Goal: Task Accomplishment & Management: Use online tool/utility

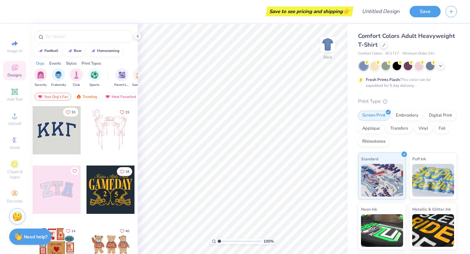
click at [392, 40] on span "Comfort Colors Adult Heavyweight T-Shirt" at bounding box center [406, 40] width 97 height 17
click at [60, 40] on div at bounding box center [83, 36] width 99 height 12
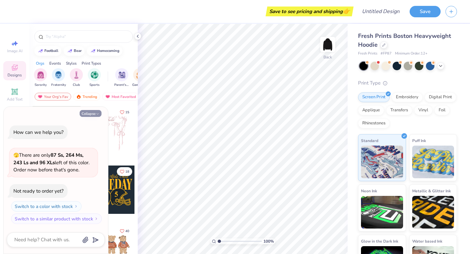
click at [98, 112] on icon "button" at bounding box center [98, 114] width 4 height 4
type textarea "x"
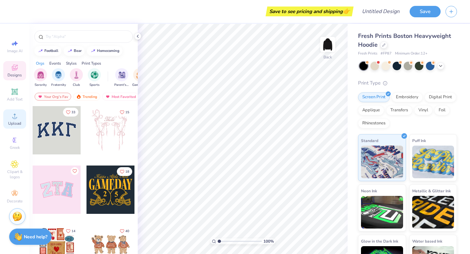
click at [16, 118] on circle at bounding box center [15, 118] width 4 height 4
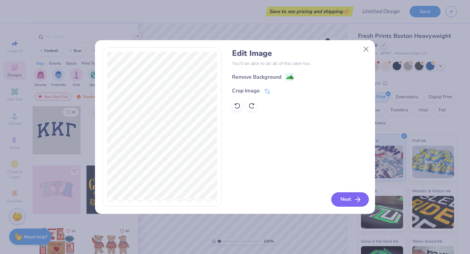
click at [342, 201] on button "Next" at bounding box center [350, 199] width 38 height 14
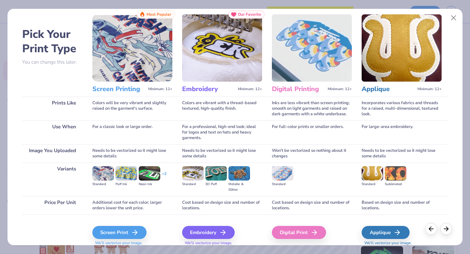
scroll to position [17, 0]
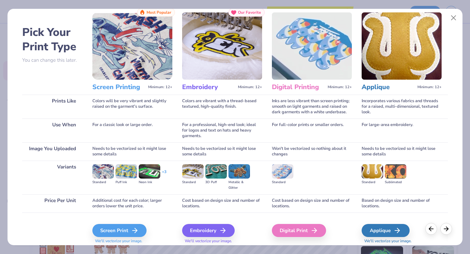
click at [214, 44] on img at bounding box center [222, 45] width 80 height 67
click at [219, 229] on div "Embroidery" at bounding box center [209, 230] width 53 height 13
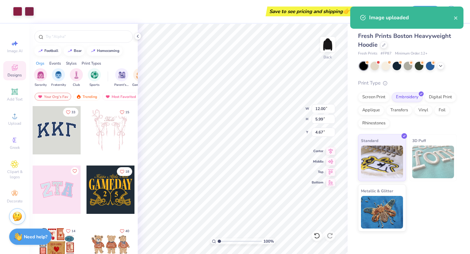
type input "4.67"
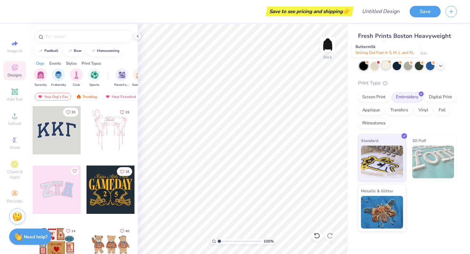
click at [385, 64] on div at bounding box center [386, 65] width 8 height 8
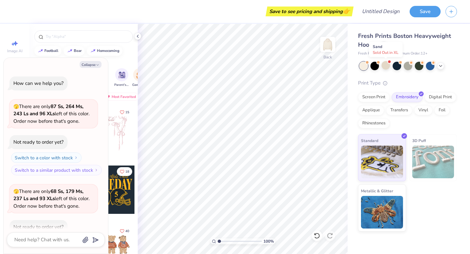
scroll to position [36, 0]
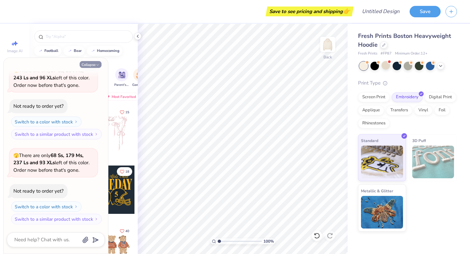
click at [97, 63] on icon "button" at bounding box center [98, 65] width 4 height 4
type textarea "x"
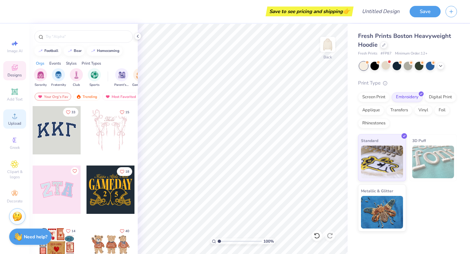
click at [13, 121] on span "Upload" at bounding box center [14, 123] width 13 height 5
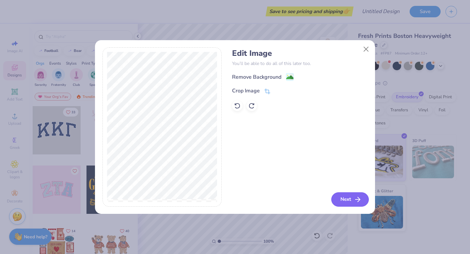
click at [347, 201] on button "Next" at bounding box center [350, 199] width 38 height 14
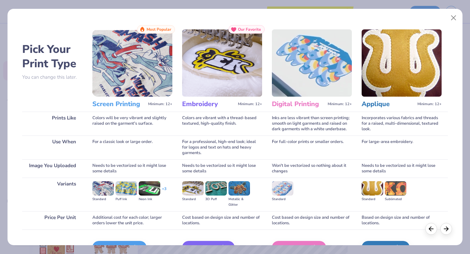
click at [206, 62] on img at bounding box center [222, 62] width 80 height 67
click at [235, 64] on img at bounding box center [222, 62] width 80 height 67
click at [214, 241] on div "Embroidery We'll vectorize your image." at bounding box center [222, 247] width 80 height 35
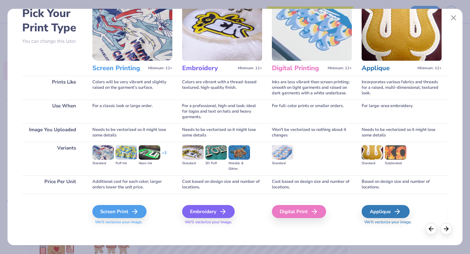
scroll to position [39, 0]
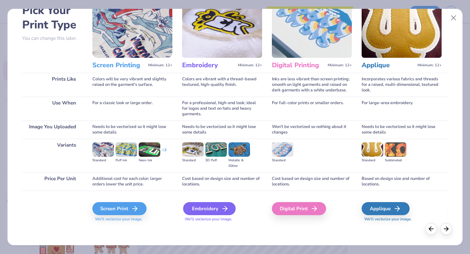
click at [221, 212] on div "Embroidery" at bounding box center [209, 208] width 53 height 13
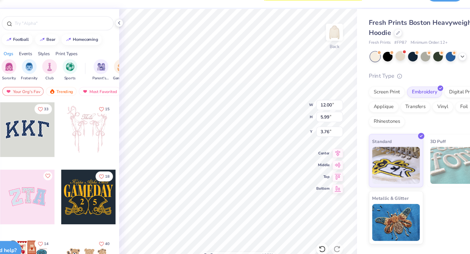
type input "6.15"
type input "3.07"
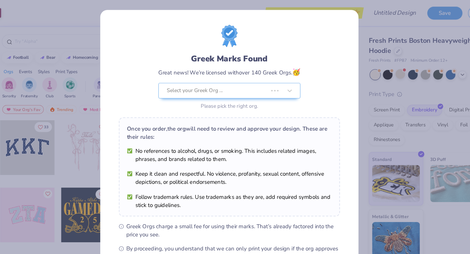
click at [275, 91] on div "Please pick the right org." at bounding box center [234, 93] width 125 height 7
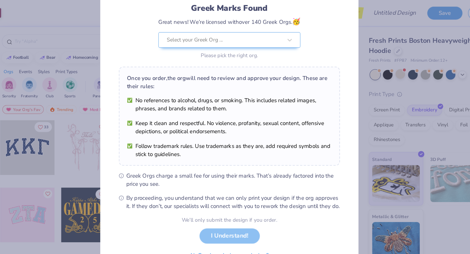
click at [243, 212] on div "We’ll only submit the design if you order. I Understand! No Greek marks in your…" at bounding box center [235, 211] width 84 height 41
click at [243, 209] on div "We’ll only submit the design if you order. I Understand! No Greek marks in your…" at bounding box center [235, 211] width 84 height 41
click at [248, 206] on div "We’ll only submit the design if you order. I Understand! No Greek marks in your…" at bounding box center [235, 211] width 84 height 41
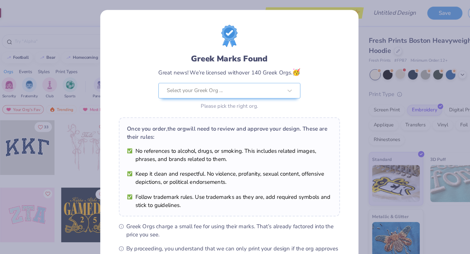
click at [368, 23] on div "Greek Marks Found Great news! We’re licensed with over 140 Greek Orgs. 🥳 Select…" at bounding box center [235, 127] width 470 height 254
click at [280, 77] on div "Select your Greek Org ..." at bounding box center [234, 80] width 125 height 14
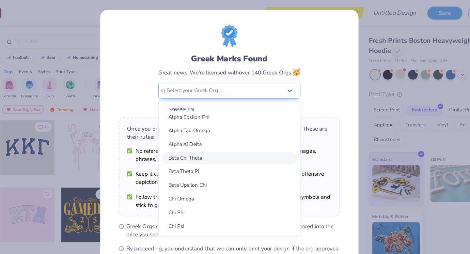
scroll to position [52, 0]
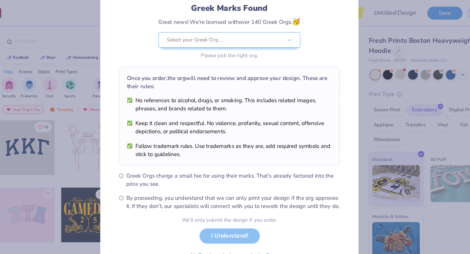
click at [306, 211] on form "Greek Marks Found Great news! We’re licensed with over 140 Greek Orgs. 🥳 Select…" at bounding box center [234, 104] width 195 height 255
click at [242, 209] on div "We’ll only submit the design if you order. I Understand! No Greek marks in your…" at bounding box center [235, 211] width 84 height 41
click at [236, 195] on div "We’ll only submit the design if you order." at bounding box center [235, 194] width 84 height 7
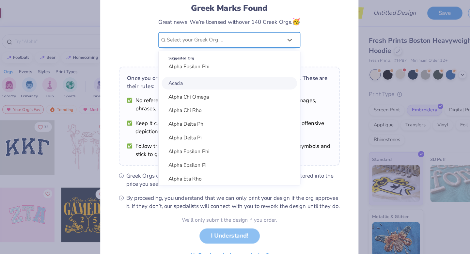
click at [261, 33] on div "Greek Marks Found Great news! We’re licensed with over 140 Greek Orgs. 🥳 option…" at bounding box center [234, 15] width 195 height 76
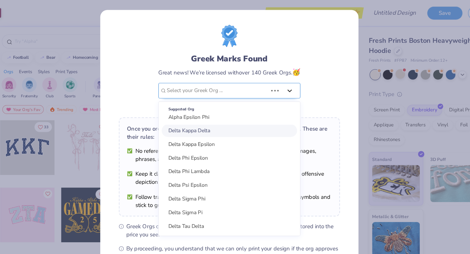
scroll to position [0, 0]
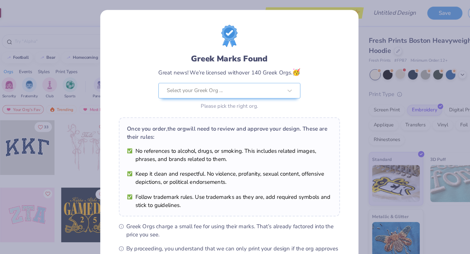
click at [309, 43] on div "Greek Marks Found Great news! We’re licensed with over 140 Greek Orgs. 🥳 Select…" at bounding box center [234, 60] width 195 height 76
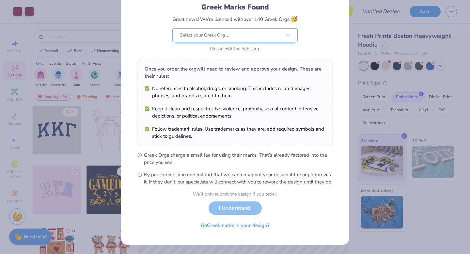
scroll to position [50, 0]
click at [222, 225] on button "No Greek marks in your design?" at bounding box center [235, 223] width 80 height 13
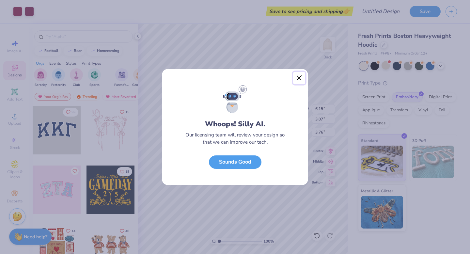
click at [298, 78] on button "Close" at bounding box center [299, 78] width 12 height 12
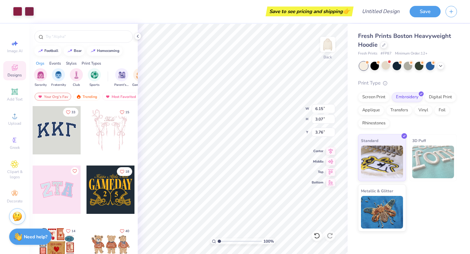
type input "5.52"
type input "3.74"
type input "1.86"
type input "4.20"
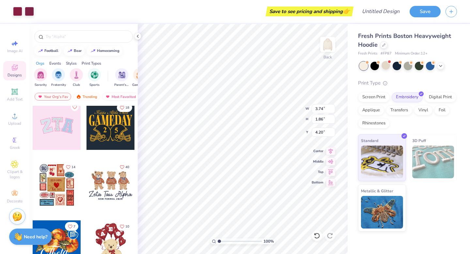
scroll to position [64, 0]
click at [18, 197] on icon at bounding box center [15, 194] width 8 height 8
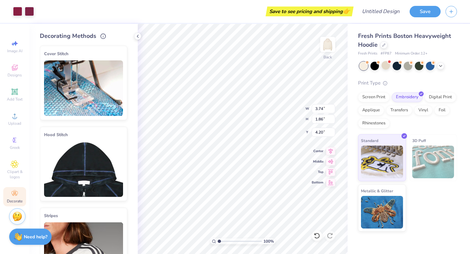
click at [91, 150] on img at bounding box center [83, 169] width 79 height 56
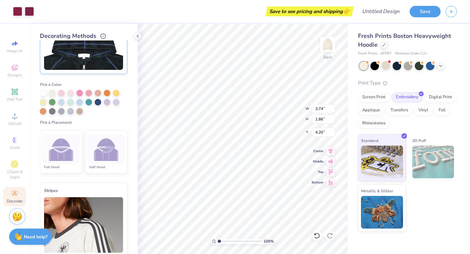
scroll to position [134, 0]
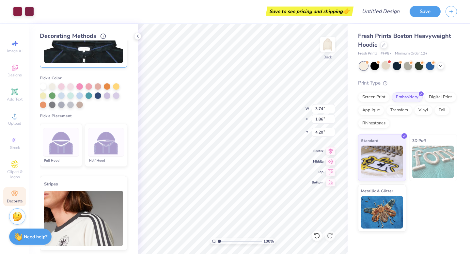
click at [111, 154] on div at bounding box center [106, 142] width 37 height 29
click at [80, 85] on div at bounding box center [79, 86] width 7 height 7
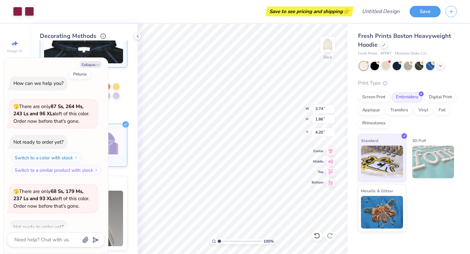
scroll to position [83, 0]
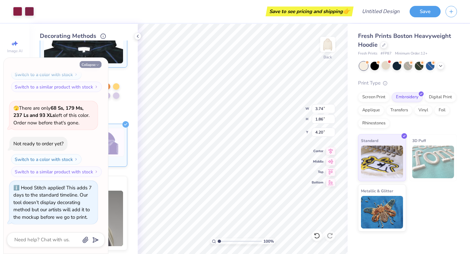
click at [94, 64] on button "Collapse" at bounding box center [91, 64] width 22 height 7
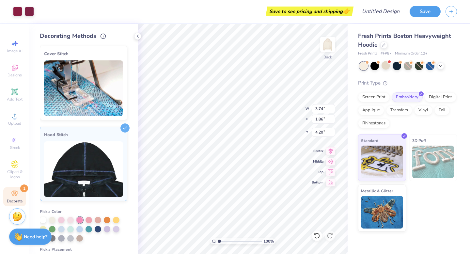
scroll to position [1, 0]
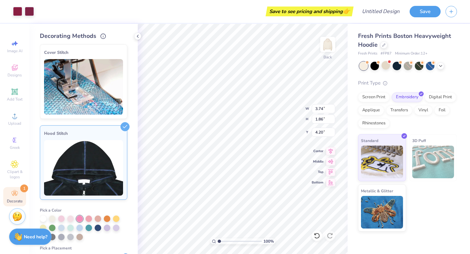
click at [98, 82] on img at bounding box center [83, 87] width 79 height 56
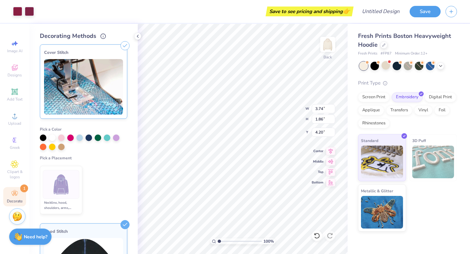
click at [98, 82] on img at bounding box center [83, 87] width 79 height 56
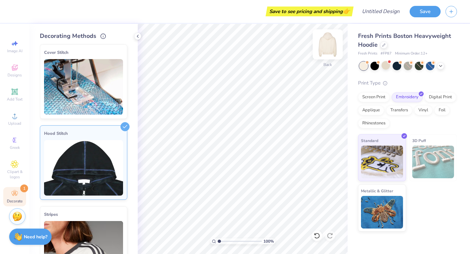
click at [329, 46] on img at bounding box center [328, 44] width 26 height 26
click at [373, 97] on div "Screen Print" at bounding box center [374, 96] width 32 height 10
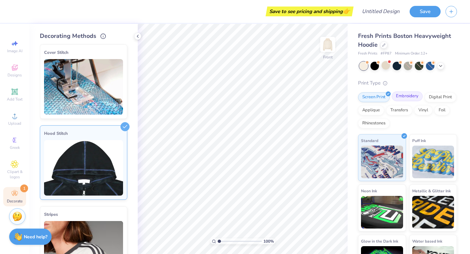
click at [405, 98] on div "Embroidery" at bounding box center [407, 96] width 31 height 10
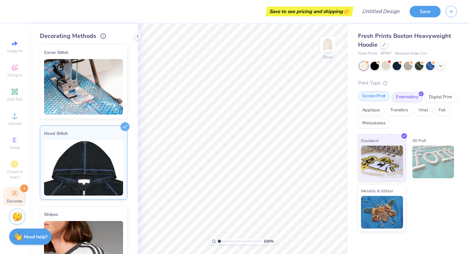
click at [382, 97] on div "Screen Print" at bounding box center [374, 96] width 32 height 10
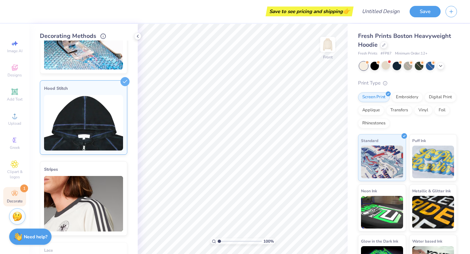
scroll to position [59, 0]
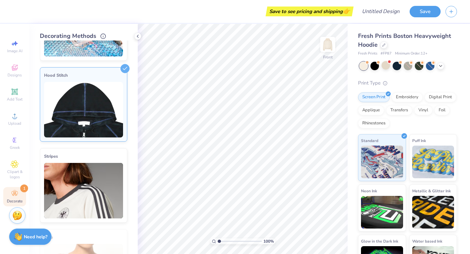
click at [16, 215] on img at bounding box center [17, 216] width 10 height 10
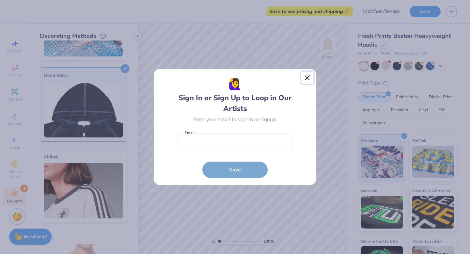
click at [309, 78] on button "Close" at bounding box center [307, 78] width 12 height 12
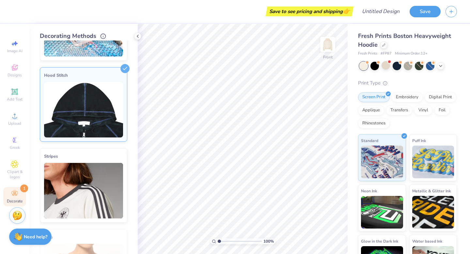
click at [15, 217] on img at bounding box center [17, 216] width 10 height 10
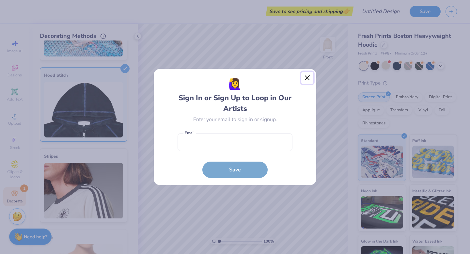
click at [310, 75] on button "Close" at bounding box center [307, 78] width 12 height 12
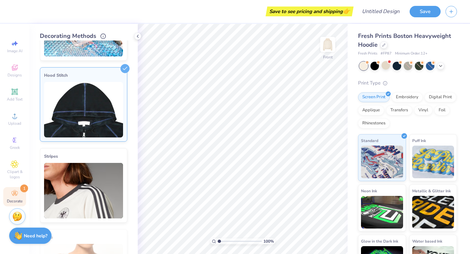
click at [40, 238] on strong "Need help?" at bounding box center [36, 236] width 24 height 6
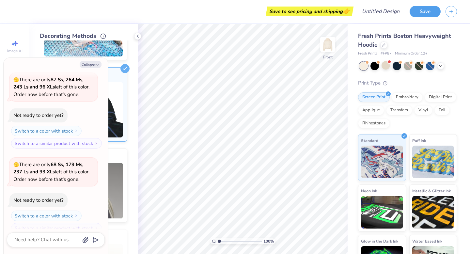
scroll to position [83, 0]
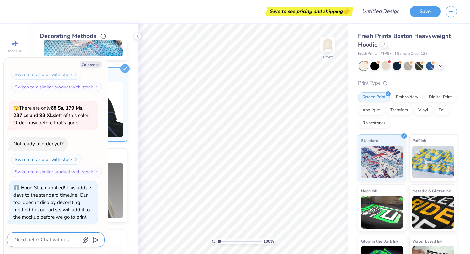
click at [57, 240] on textarea at bounding box center [47, 239] width 66 height 9
type textarea "x"
type textarea "h"
type textarea "x"
type textarea "how"
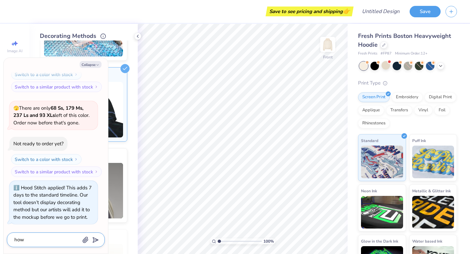
type textarea "x"
type textarea "how"
type textarea "x"
type textarea "how l"
type textarea "x"
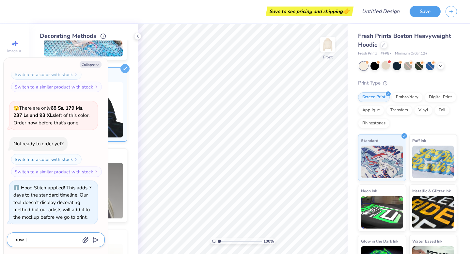
type textarea "how lo"
type textarea "x"
type textarea "how lon"
type textarea "x"
type textarea "how long"
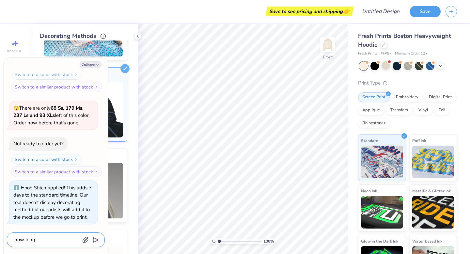
type textarea "x"
type textarea "how long"
type textarea "x"
type textarea "how long d"
type textarea "x"
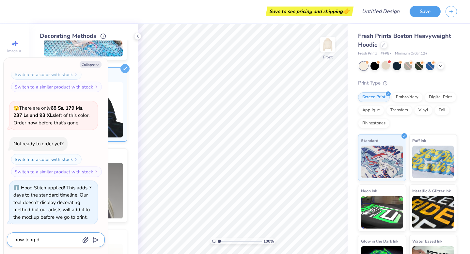
type textarea "how long do"
type textarea "x"
type textarea "how long doe"
type textarea "x"
type textarea "how long does"
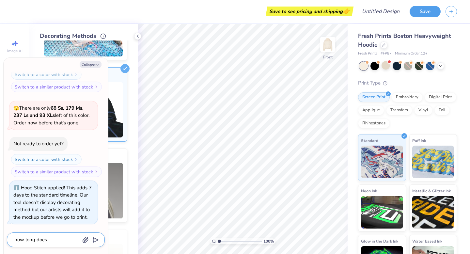
type textarea "x"
type textarea "how long does"
type textarea "x"
type textarea "how long does it"
type textarea "x"
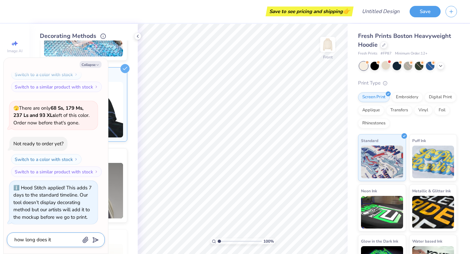
type textarea "how long does it"
type textarea "x"
type textarea "how long does it t"
type textarea "x"
type textarea "how long does it tak"
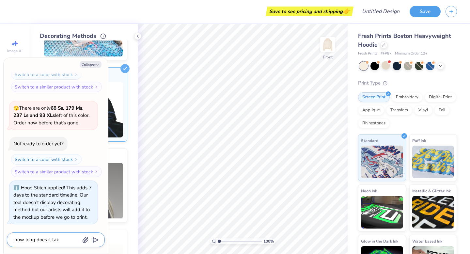
type textarea "x"
type textarea "how long does it take"
type textarea "x"
type textarea "how long does it take"
type textarea "x"
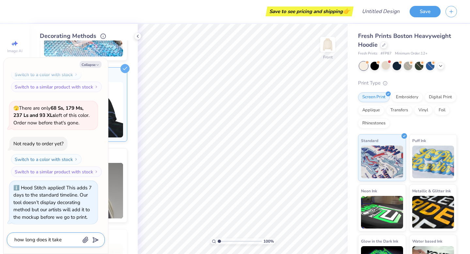
type textarea "how long does it take t"
type textarea "x"
type textarea "how long does it take to"
type textarea "x"
type textarea "how long does it take to"
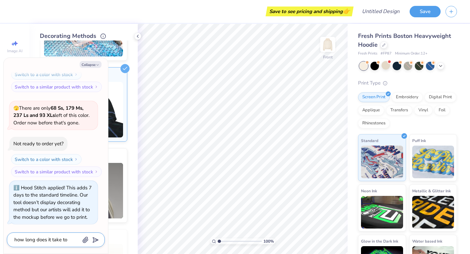
type textarea "x"
type textarea "how long does it take to g"
type textarea "x"
type textarea "how long does it take to ge"
type textarea "x"
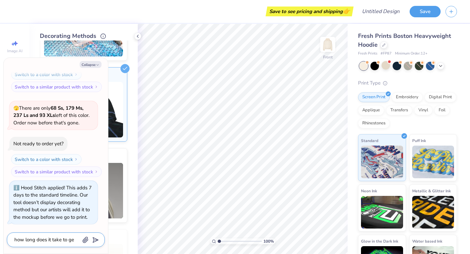
type textarea "how long does it take to get"
type textarea "x"
type textarea "how long does it take to get"
type textarea "x"
type textarea "how long does it take to get t"
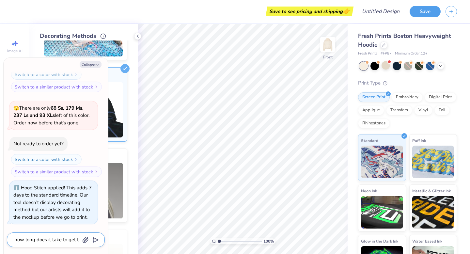
type textarea "x"
type textarea "how long does it take to get to"
type textarea "x"
type textarea "how long does it take to get to"
type textarea "x"
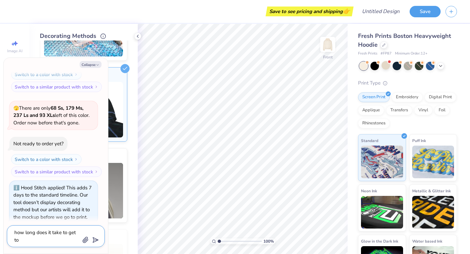
type textarea "how long does it take to get to m"
type textarea "x"
type textarea "how long does it take to get to me"
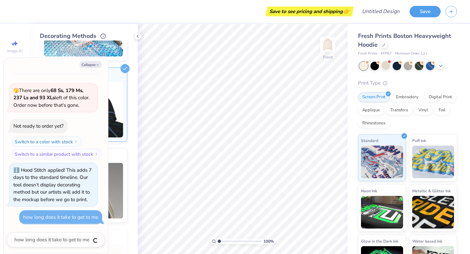
type textarea "x"
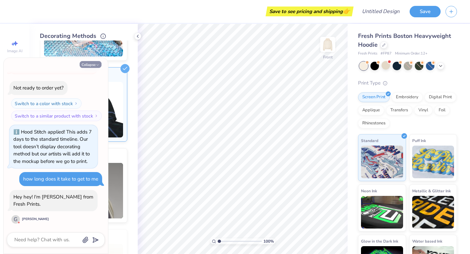
click at [97, 65] on icon "button" at bounding box center [98, 65] width 4 height 4
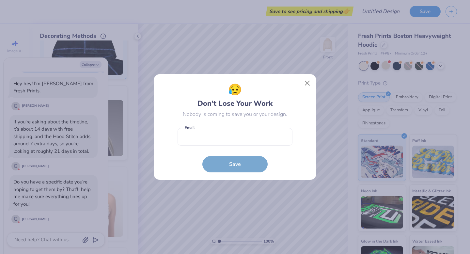
scroll to position [291, 0]
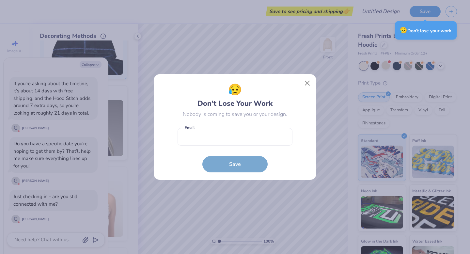
type textarea "x"
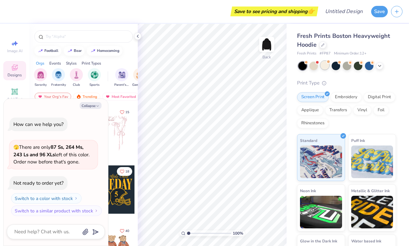
click at [325, 68] on div at bounding box center [325, 65] width 8 height 8
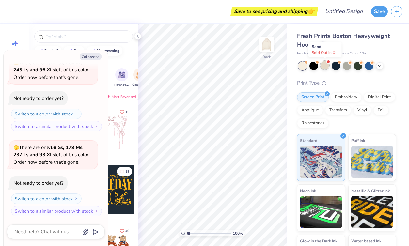
click at [325, 65] on div at bounding box center [325, 65] width 8 height 8
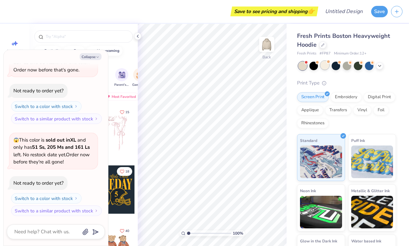
click at [325, 64] on div at bounding box center [325, 65] width 8 height 8
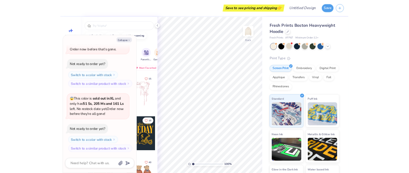
scroll to position [213, 0]
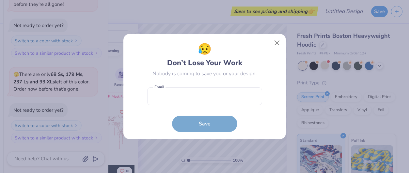
type textarea "x"
